Goal: Transaction & Acquisition: Download file/media

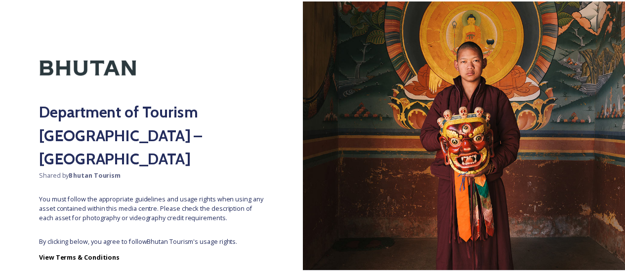
scroll to position [51, 0]
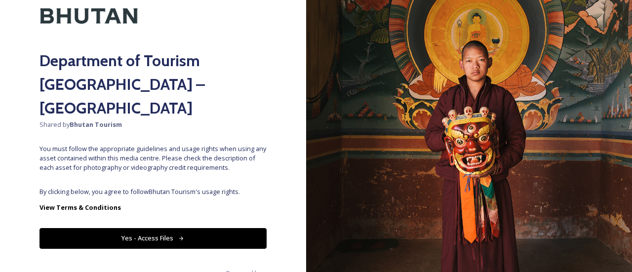
click at [193, 228] on button "Yes - Access Files" at bounding box center [153, 238] width 227 height 20
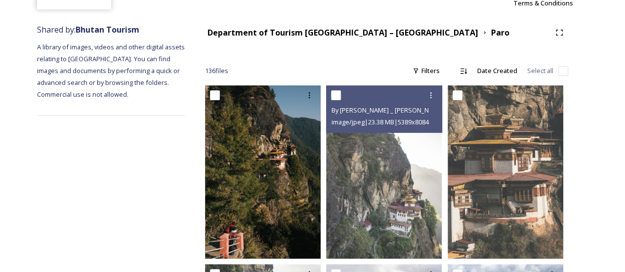
scroll to position [0, 0]
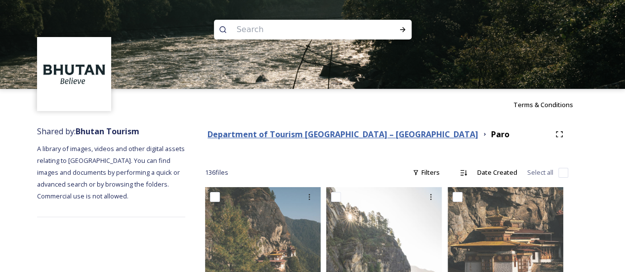
click at [254, 132] on strong "Department of Tourism [GEOGRAPHIC_DATA] – [GEOGRAPHIC_DATA]" at bounding box center [343, 134] width 271 height 11
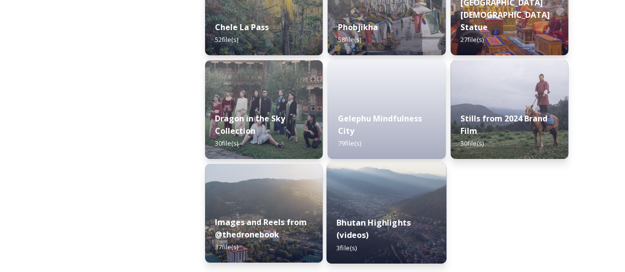
scroll to position [1695, 0]
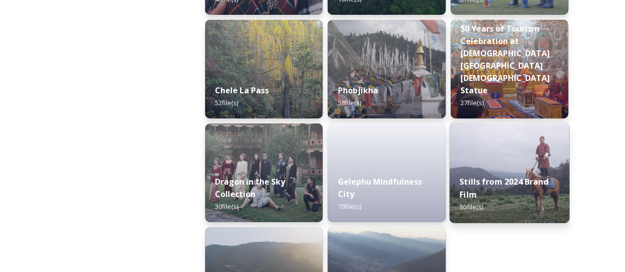
click at [511, 198] on div "Stills from 2024 Brand Film 30 file(s)" at bounding box center [509, 194] width 120 height 57
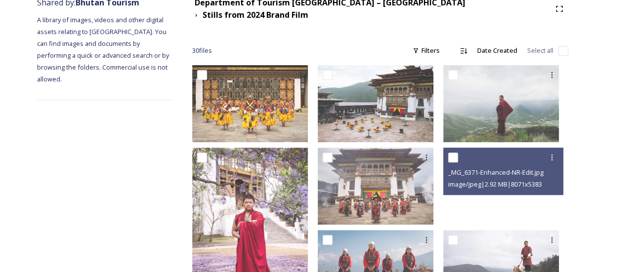
scroll to position [128, 0]
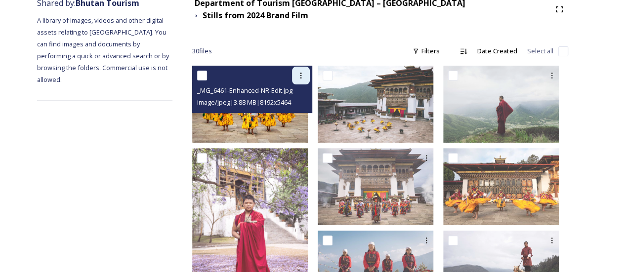
click at [310, 67] on div at bounding box center [301, 76] width 18 height 18
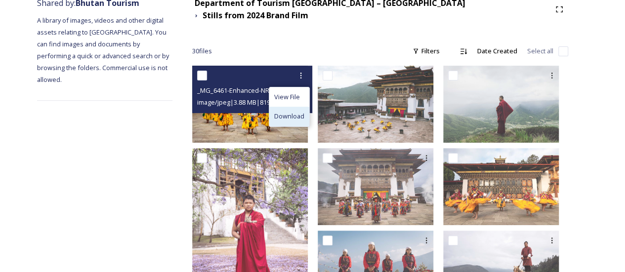
click at [291, 112] on span "Download" at bounding box center [289, 116] width 30 height 9
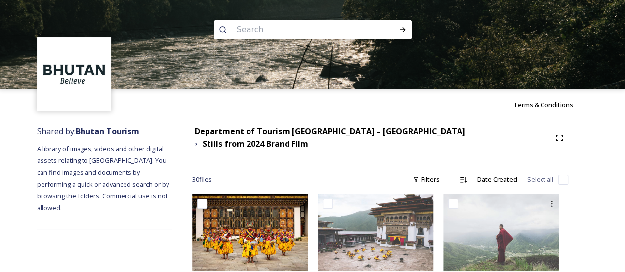
scroll to position [5, 0]
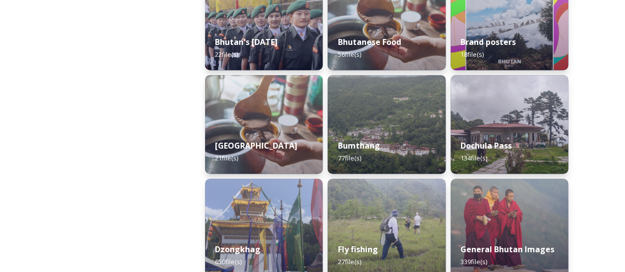
scroll to position [290, 0]
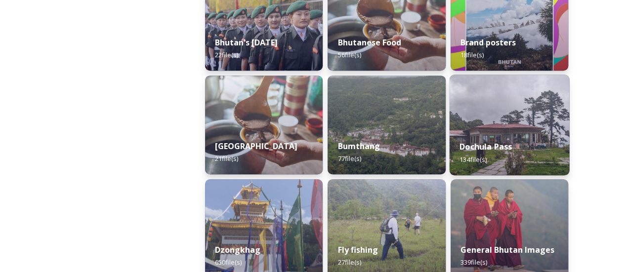
click at [498, 118] on img at bounding box center [509, 125] width 120 height 101
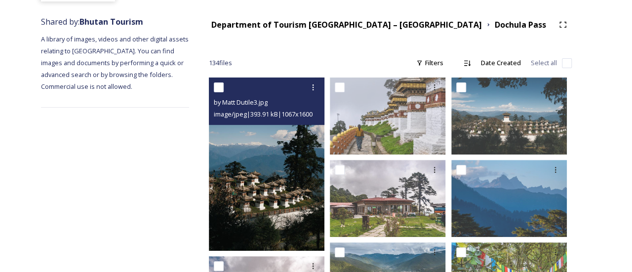
scroll to position [102, 0]
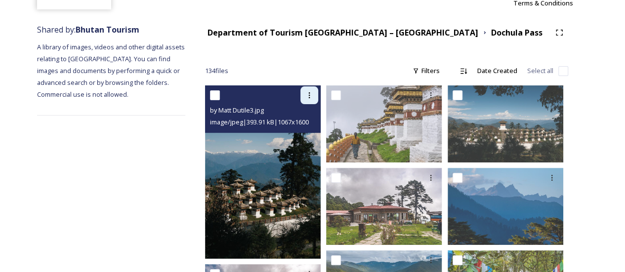
click at [312, 95] on icon at bounding box center [309, 95] width 8 height 8
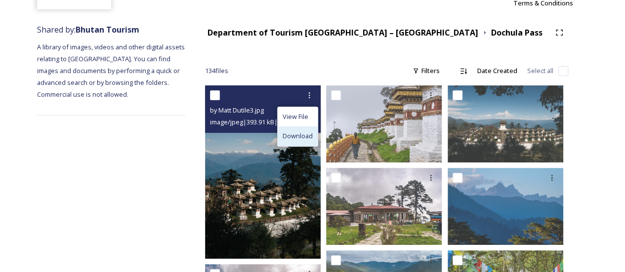
click at [287, 141] on span "Download" at bounding box center [298, 135] width 30 height 9
click at [266, 213] on img at bounding box center [263, 171] width 116 height 173
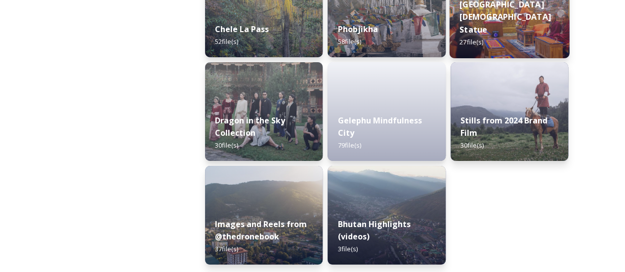
scroll to position [1756, 0]
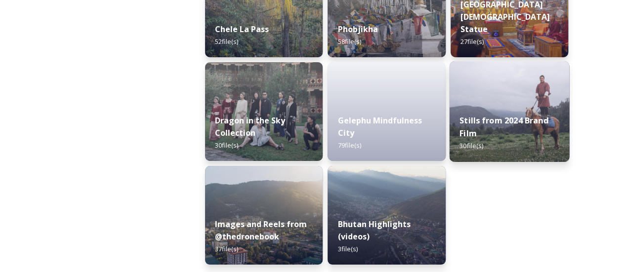
click at [503, 147] on div "Stills from 2024 Brand Film 30 file(s)" at bounding box center [509, 133] width 120 height 57
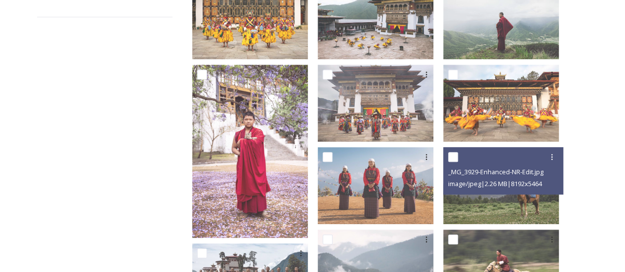
scroll to position [212, 0]
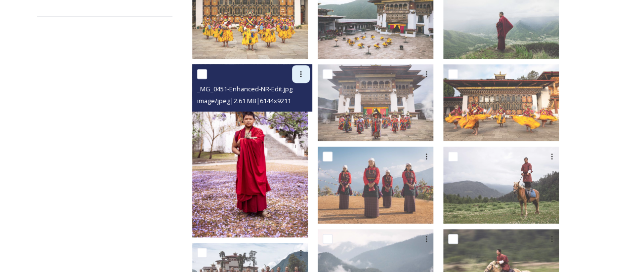
click at [302, 71] on icon at bounding box center [300, 74] width 1 height 6
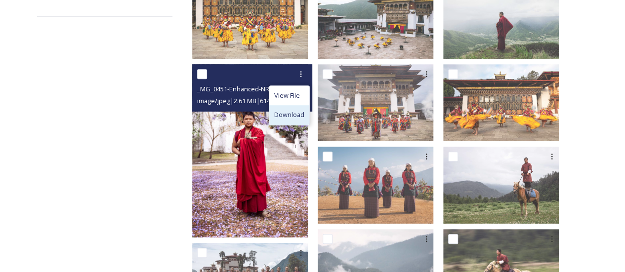
click at [301, 114] on div "Download" at bounding box center [289, 114] width 40 height 19
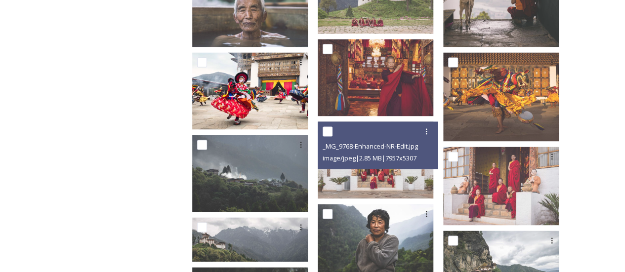
scroll to position [648, 0]
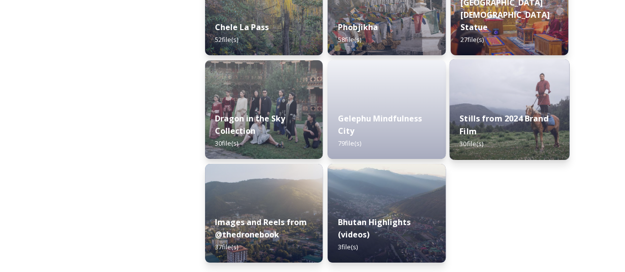
scroll to position [1758, 0]
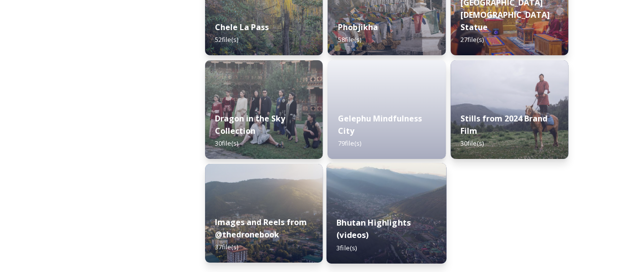
click at [377, 239] on div "Bhutan Highlights (videos) 3 file(s)" at bounding box center [387, 235] width 120 height 57
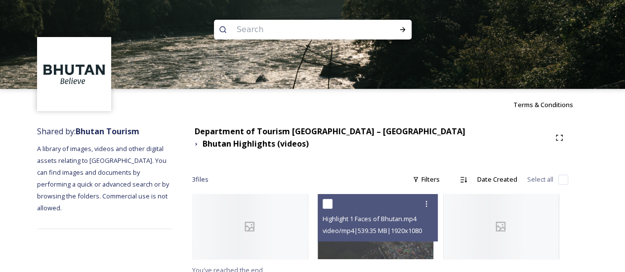
scroll to position [1, 0]
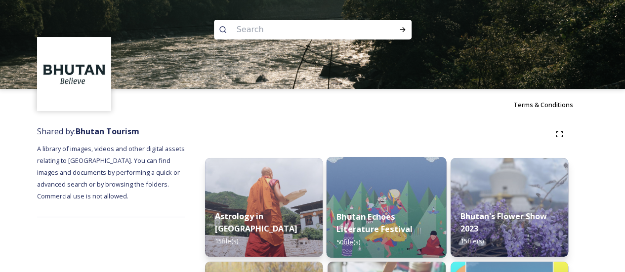
scroll to position [153, 0]
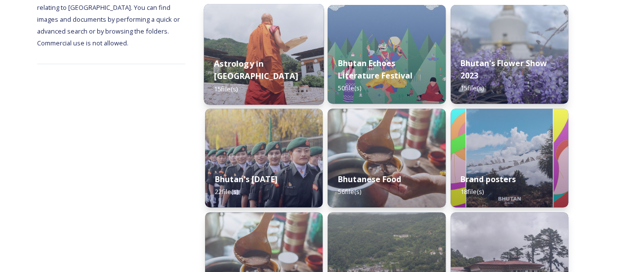
click at [269, 73] on strong "Astrology in [GEOGRAPHIC_DATA]" at bounding box center [256, 70] width 84 height 24
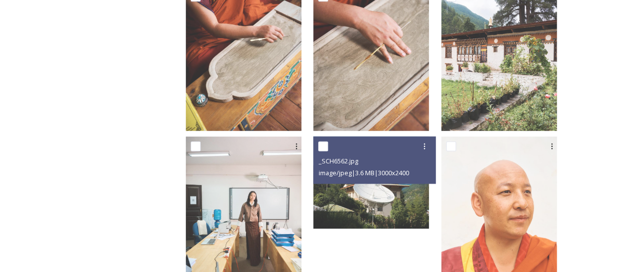
scroll to position [681, 0]
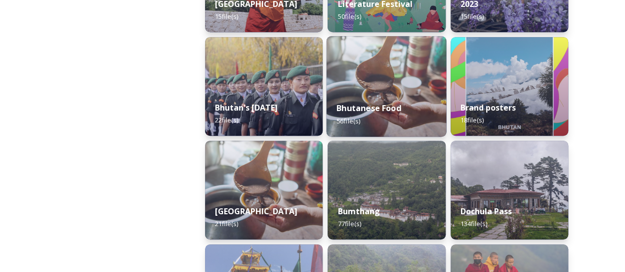
scroll to position [225, 0]
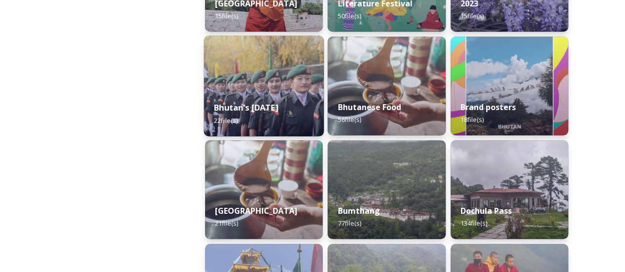
click at [290, 101] on div "Bhutan's [DATE] 22 file(s)" at bounding box center [264, 113] width 120 height 45
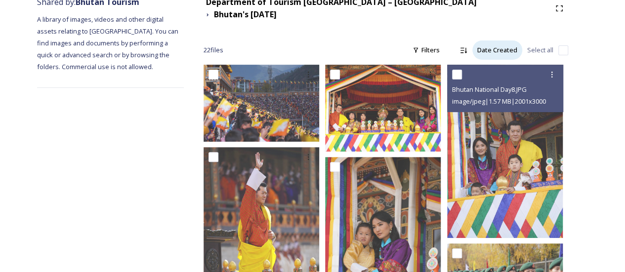
scroll to position [130, 0]
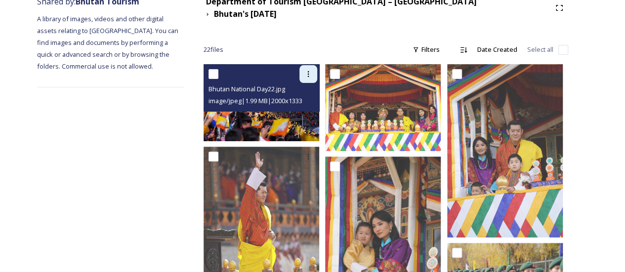
click at [315, 70] on div at bounding box center [308, 74] width 18 height 18
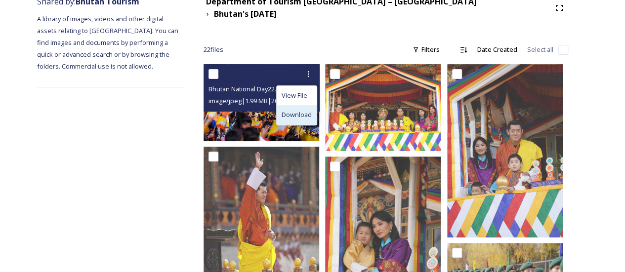
click at [302, 116] on div "Download" at bounding box center [297, 114] width 40 height 19
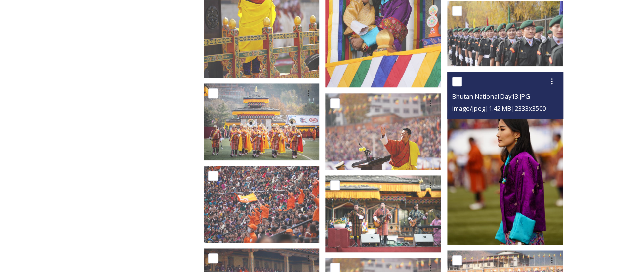
scroll to position [375, 0]
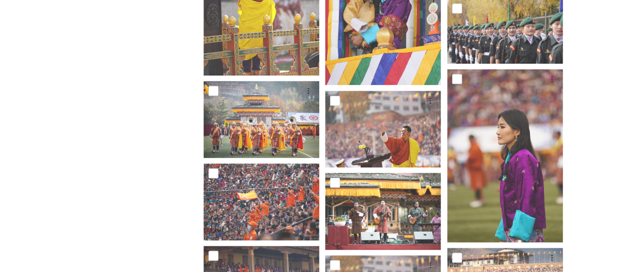
click at [580, 188] on div "Department of Tourism [GEOGRAPHIC_DATA] – Brand Centre [GEOGRAPHIC_DATA]'s [DAT…" at bounding box center [386, 265] width 404 height 1039
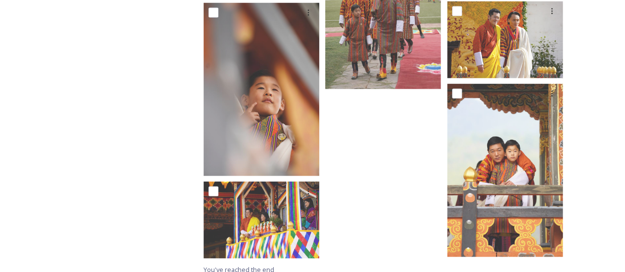
scroll to position [880, 0]
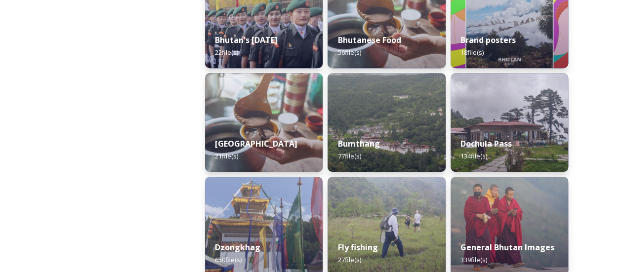
scroll to position [293, 0]
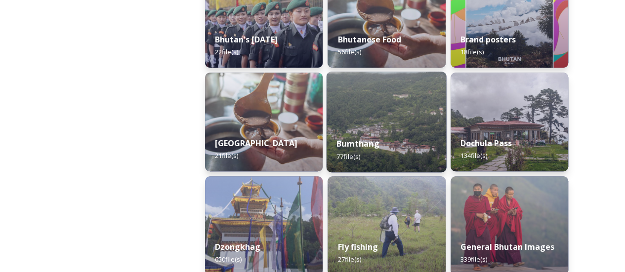
click at [393, 141] on div "Bumthang 77 file(s)" at bounding box center [387, 149] width 120 height 45
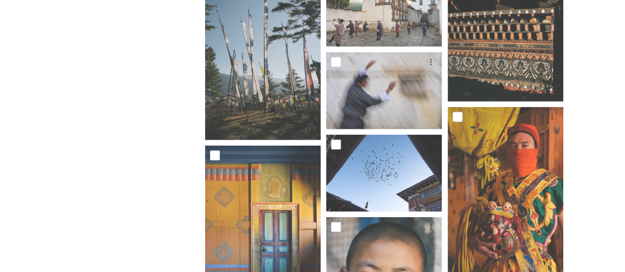
scroll to position [2937, 0]
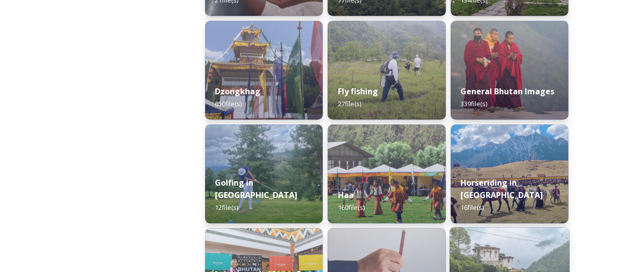
scroll to position [446, 0]
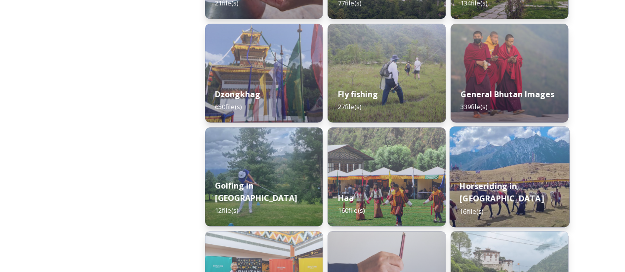
click at [512, 192] on div "Horseriding in [GEOGRAPHIC_DATA] 16 file(s)" at bounding box center [509, 198] width 120 height 57
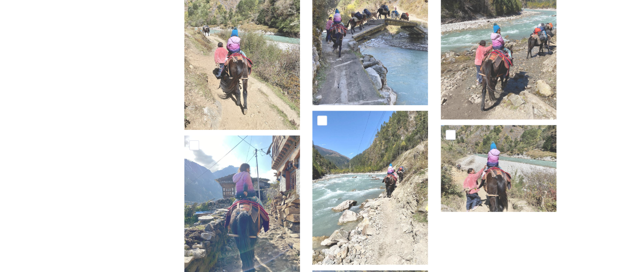
scroll to position [551, 0]
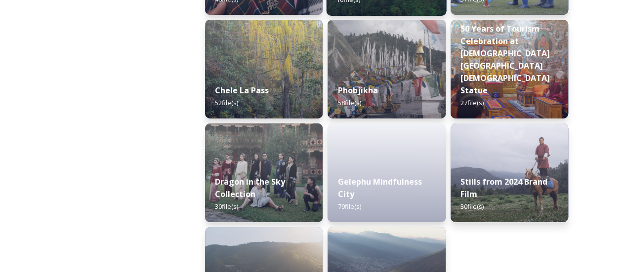
scroll to position [1758, 0]
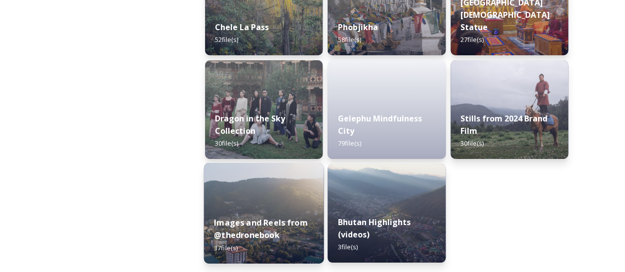
click at [298, 197] on img at bounding box center [264, 213] width 120 height 101
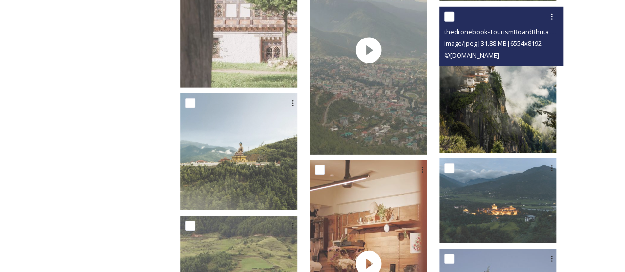
scroll to position [1530, 0]
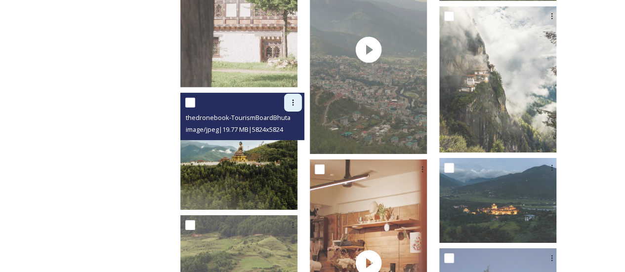
click at [302, 109] on div at bounding box center [293, 103] width 18 height 18
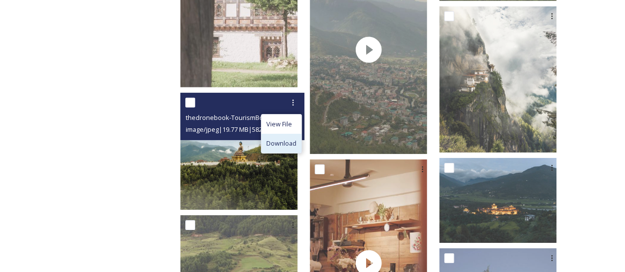
click at [296, 139] on span "Download" at bounding box center [281, 143] width 30 height 9
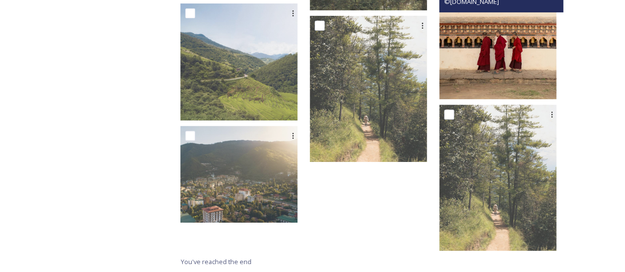
scroll to position [2038, 0]
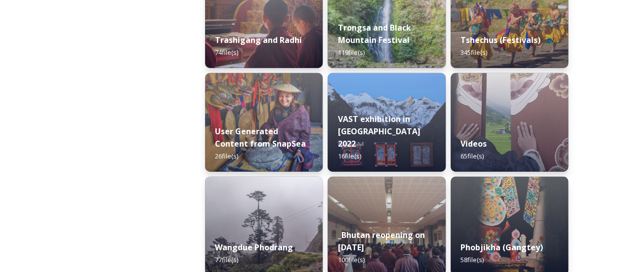
scroll to position [1264, 0]
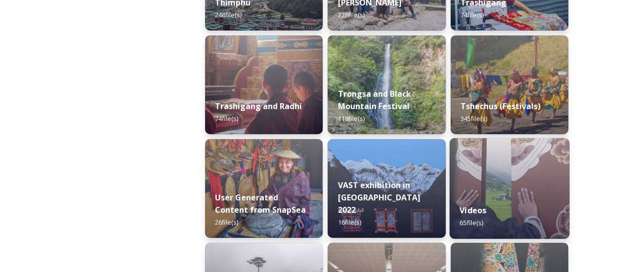
click at [510, 196] on div "Videos 65 file(s)" at bounding box center [509, 216] width 120 height 45
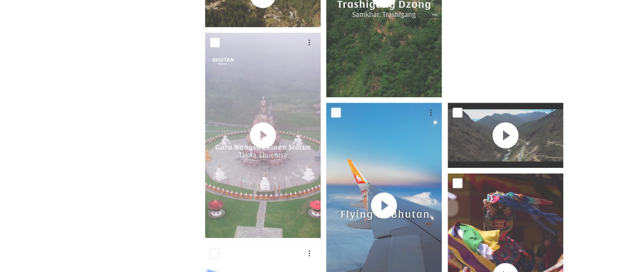
scroll to position [296, 0]
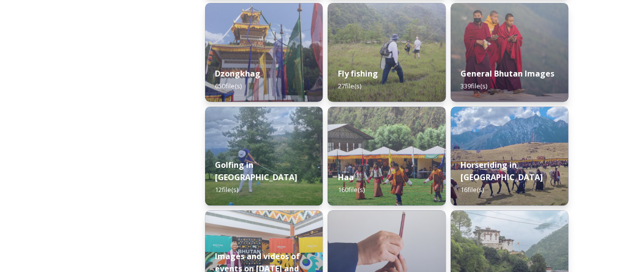
scroll to position [467, 0]
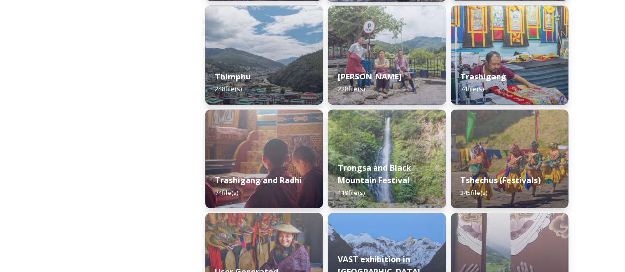
scroll to position [1189, 0]
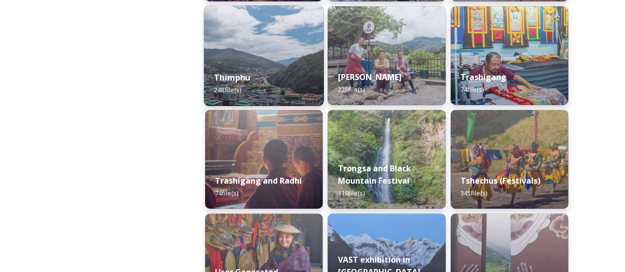
click at [284, 77] on div "Thimphu 248 file(s)" at bounding box center [264, 83] width 120 height 45
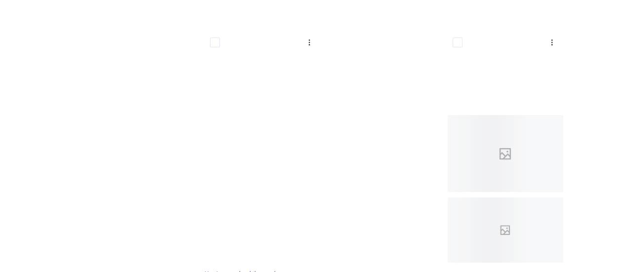
scroll to position [7528, 0]
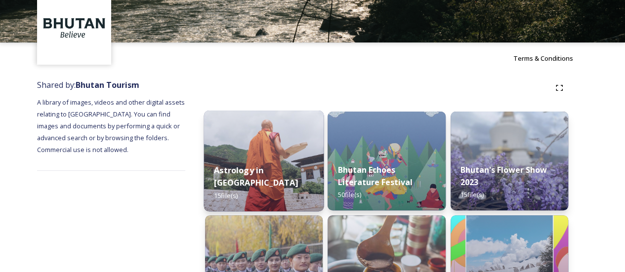
scroll to position [224, 0]
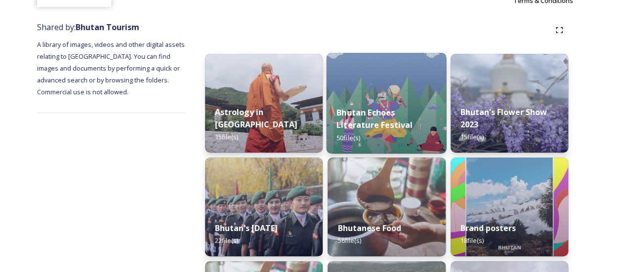
scroll to position [0, 0]
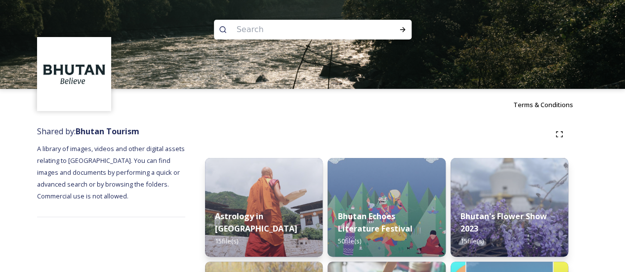
click at [354, 32] on input at bounding box center [299, 30] width 135 height 22
type input "paro"
click at [406, 34] on div "Run Search" at bounding box center [403, 30] width 18 height 18
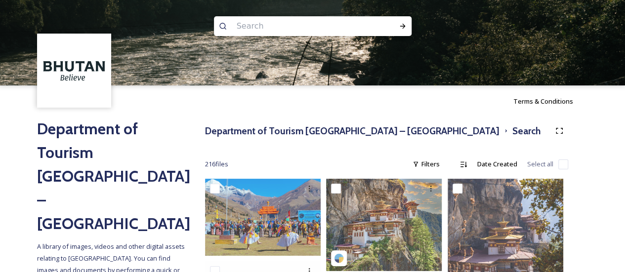
scroll to position [150, 0]
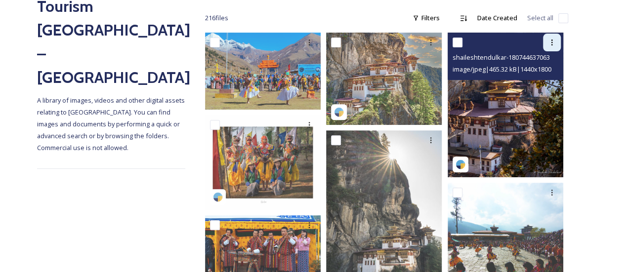
click at [551, 47] on div at bounding box center [552, 43] width 18 height 18
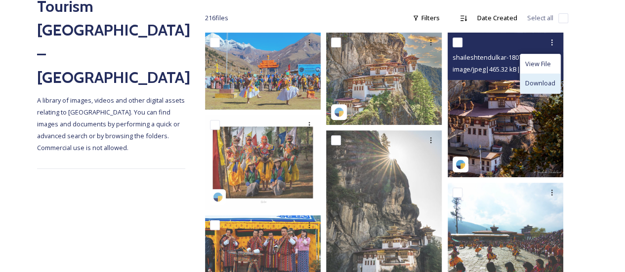
click at [536, 81] on span "Download" at bounding box center [540, 83] width 30 height 9
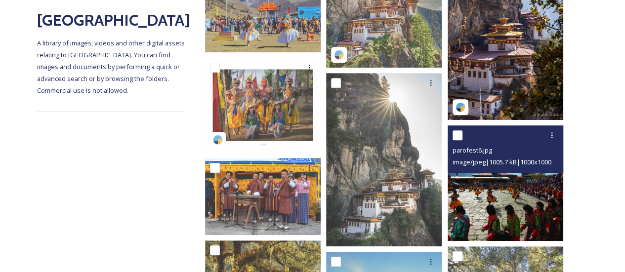
scroll to position [208, 0]
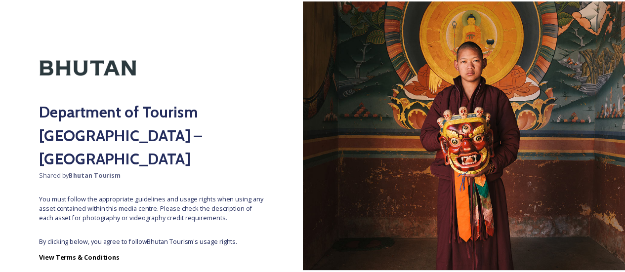
scroll to position [51, 0]
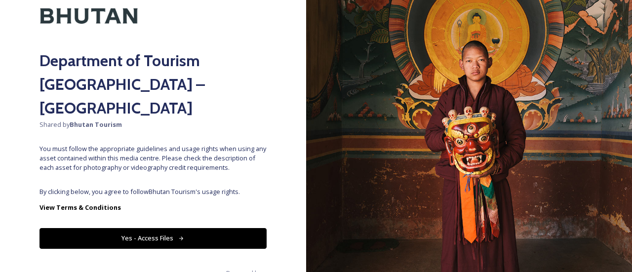
click at [155, 228] on button "Yes - Access Files" at bounding box center [153, 238] width 227 height 20
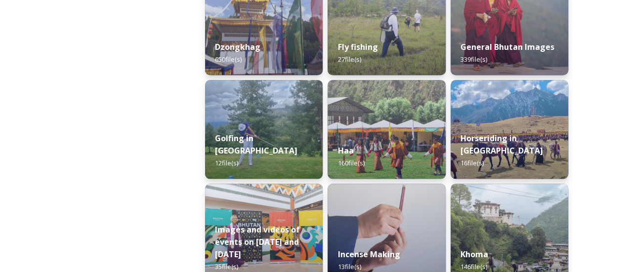
scroll to position [492, 0]
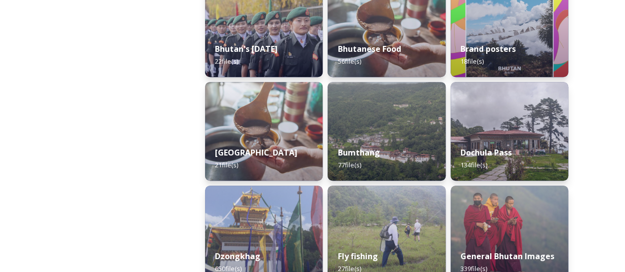
scroll to position [152, 0]
